Goal: Navigation & Orientation: Find specific page/section

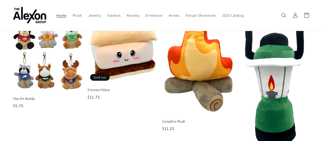
scroll to position [244, 0]
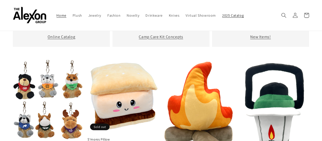
click at [222, 18] on span "2025 Catalog" at bounding box center [233, 15] width 22 height 5
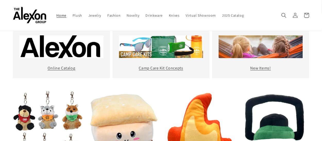
scroll to position [167, 0]
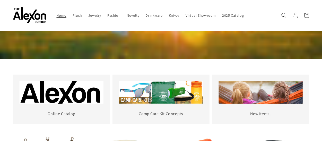
click at [292, 18] on icon at bounding box center [294, 15] width 5 height 5
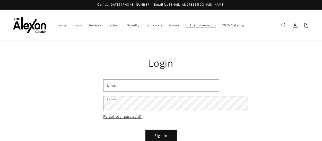
click at [216, 26] on span "Virtual Showroom" at bounding box center [201, 25] width 30 height 5
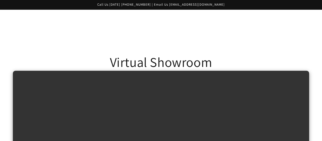
scroll to position [103, 0]
